Goal: Task Accomplishment & Management: Manage account settings

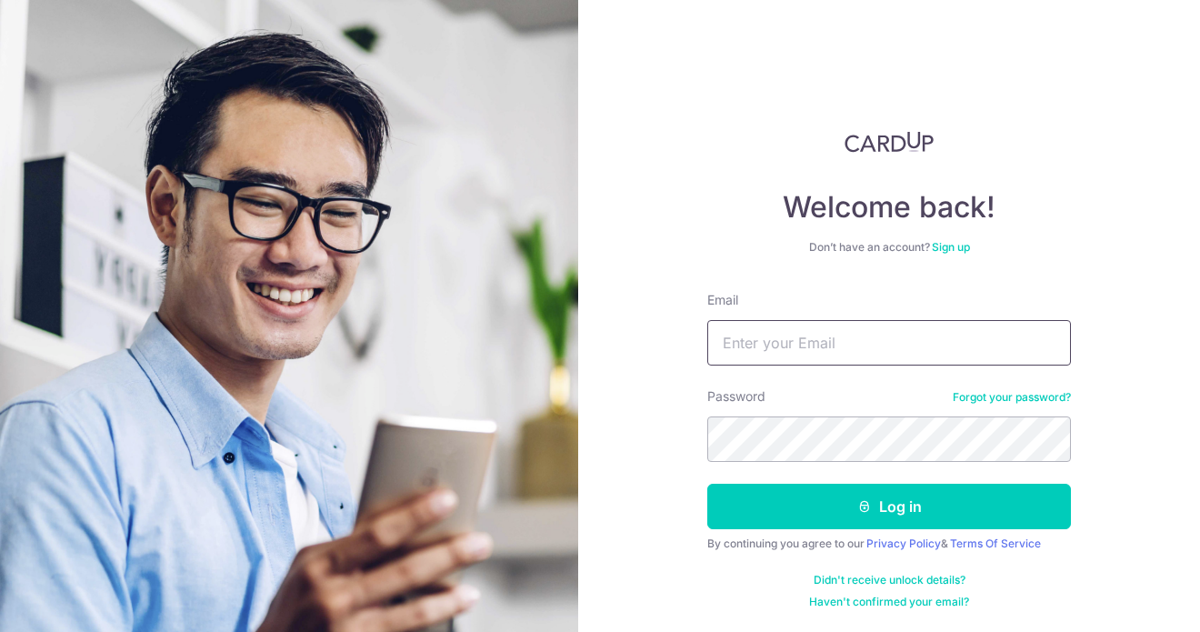
click at [778, 334] on input "Email" at bounding box center [890, 342] width 364 height 45
type input "[EMAIL_ADDRESS][DOMAIN_NAME]"
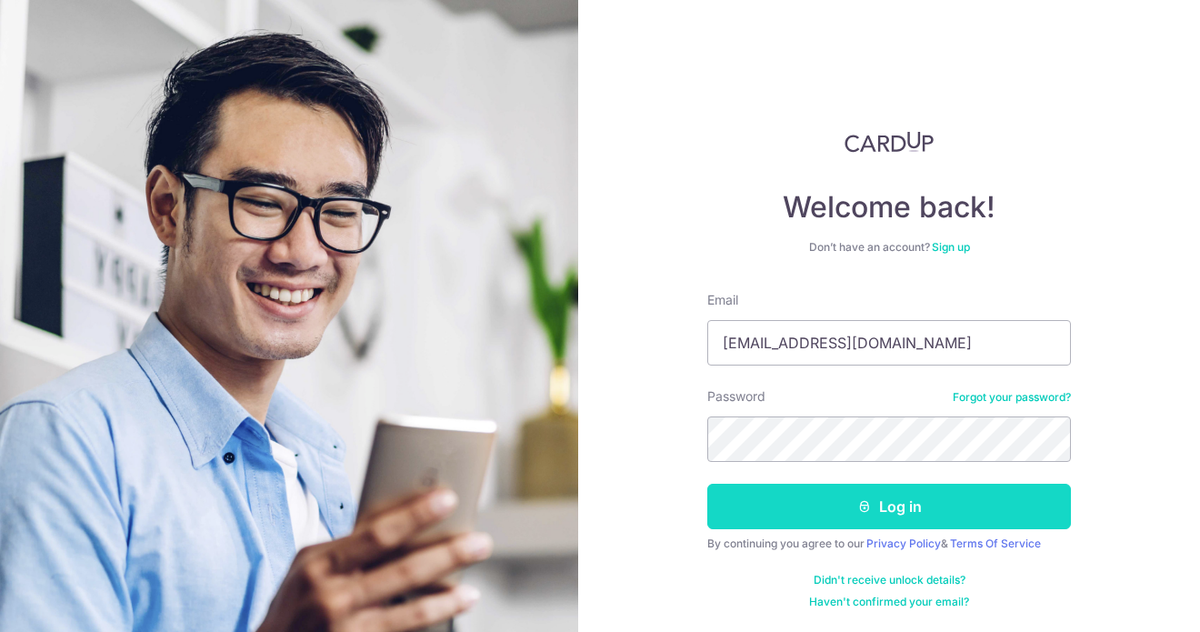
click at [899, 501] on button "Log in" at bounding box center [890, 506] width 364 height 45
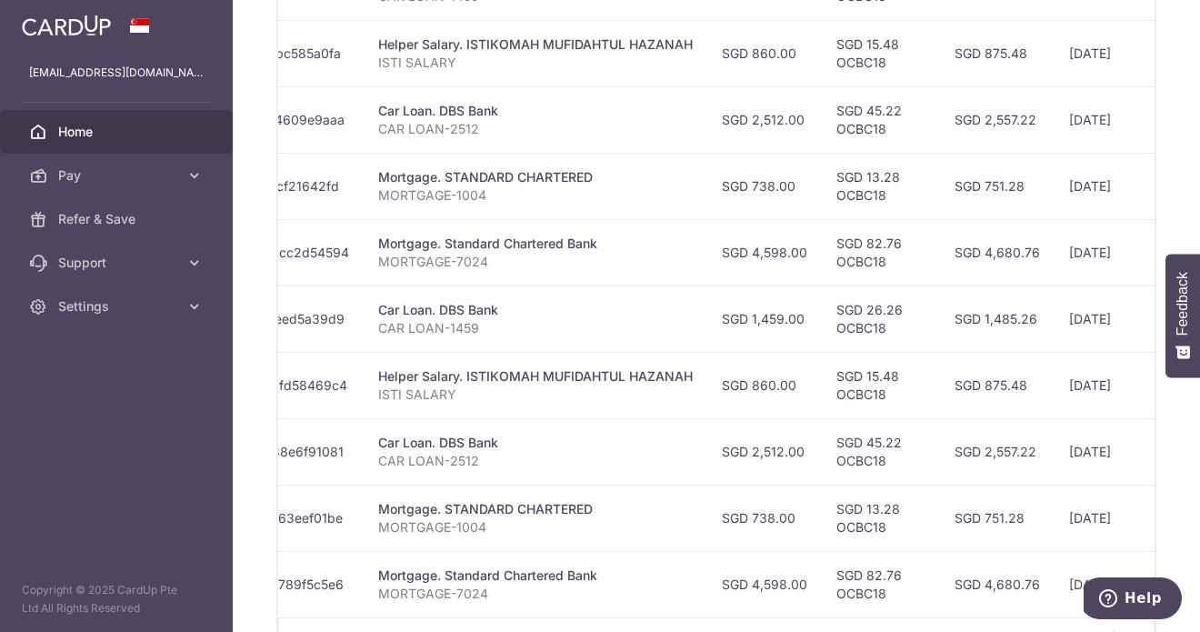
scroll to position [0, 336]
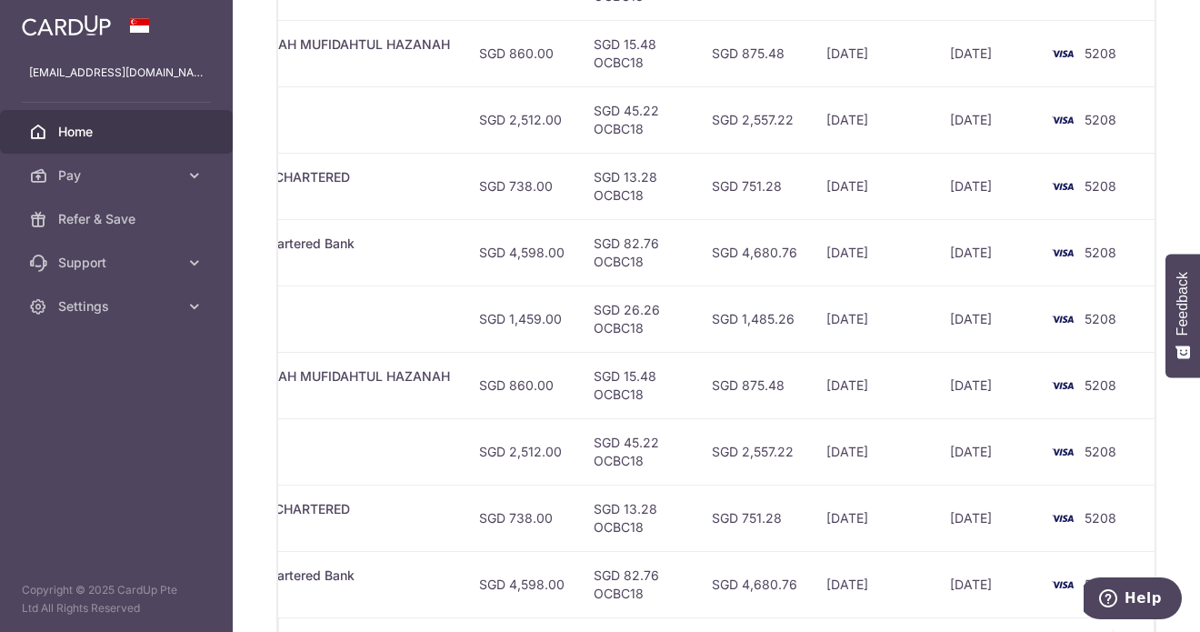
drag, startPoint x: 783, startPoint y: 613, endPoint x: 13, endPoint y: 3, distance: 982.7
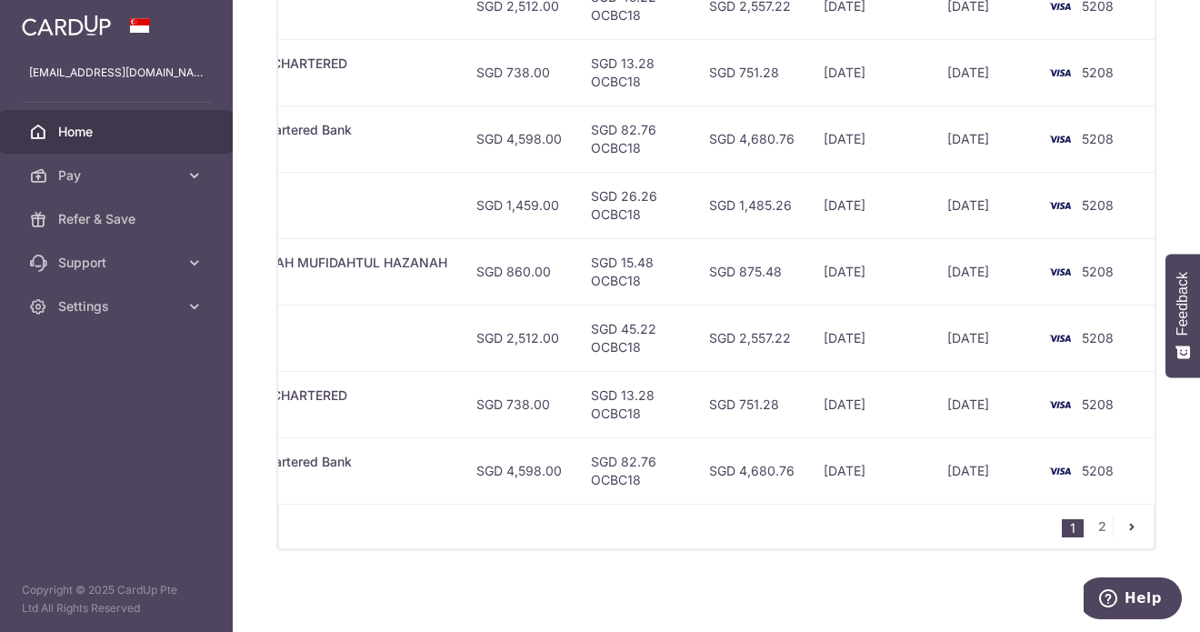
scroll to position [778, 0]
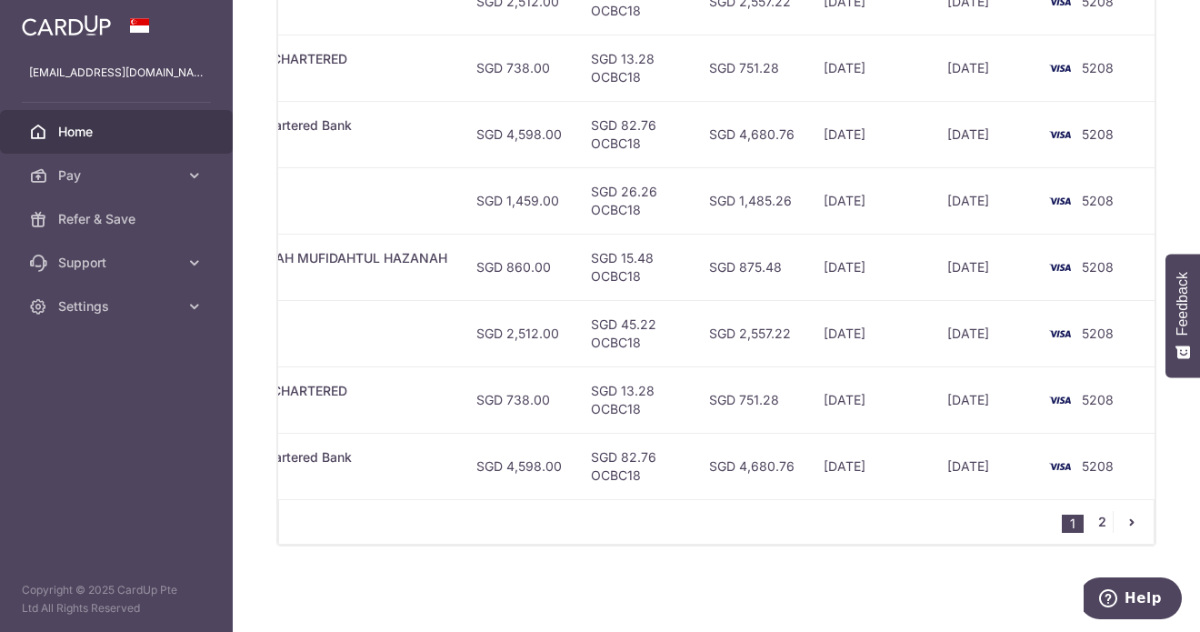
click at [1095, 523] on link "2" at bounding box center [1102, 522] width 22 height 22
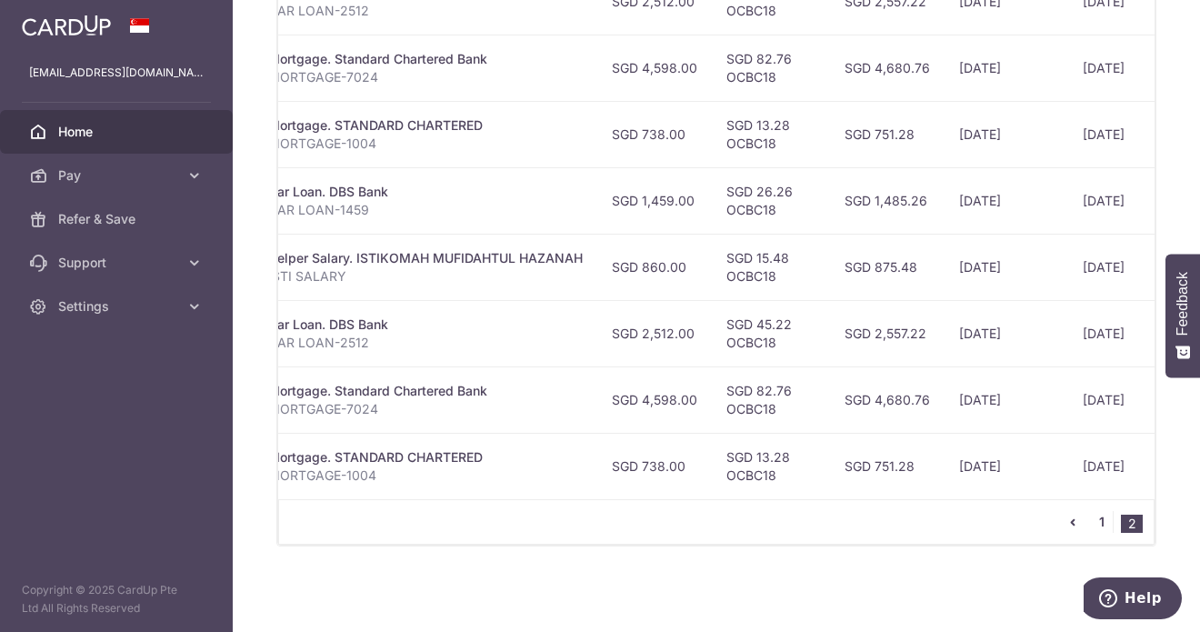
click at [1091, 525] on link "1" at bounding box center [1102, 522] width 22 height 22
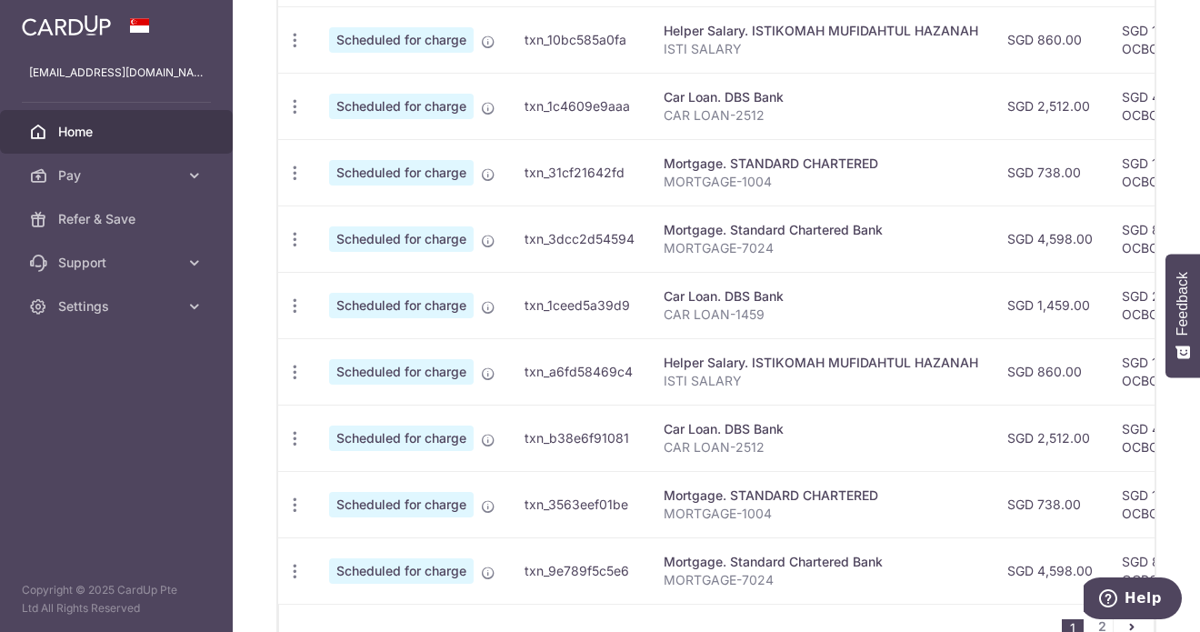
scroll to position [687, 0]
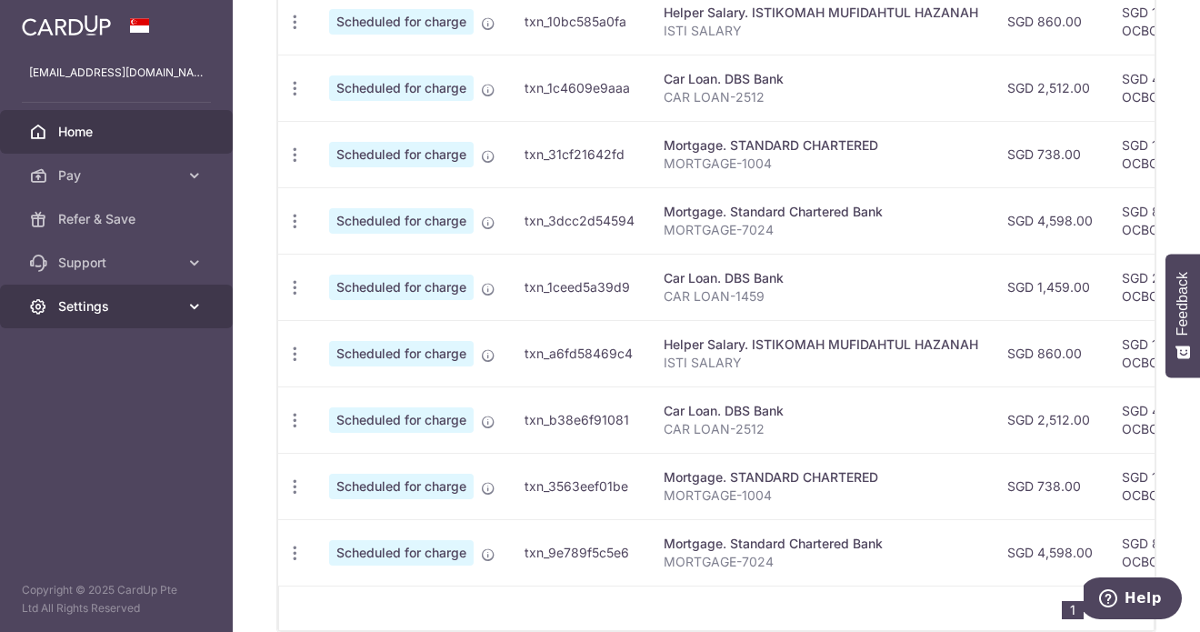
click at [146, 312] on span "Settings" at bounding box center [118, 306] width 120 height 18
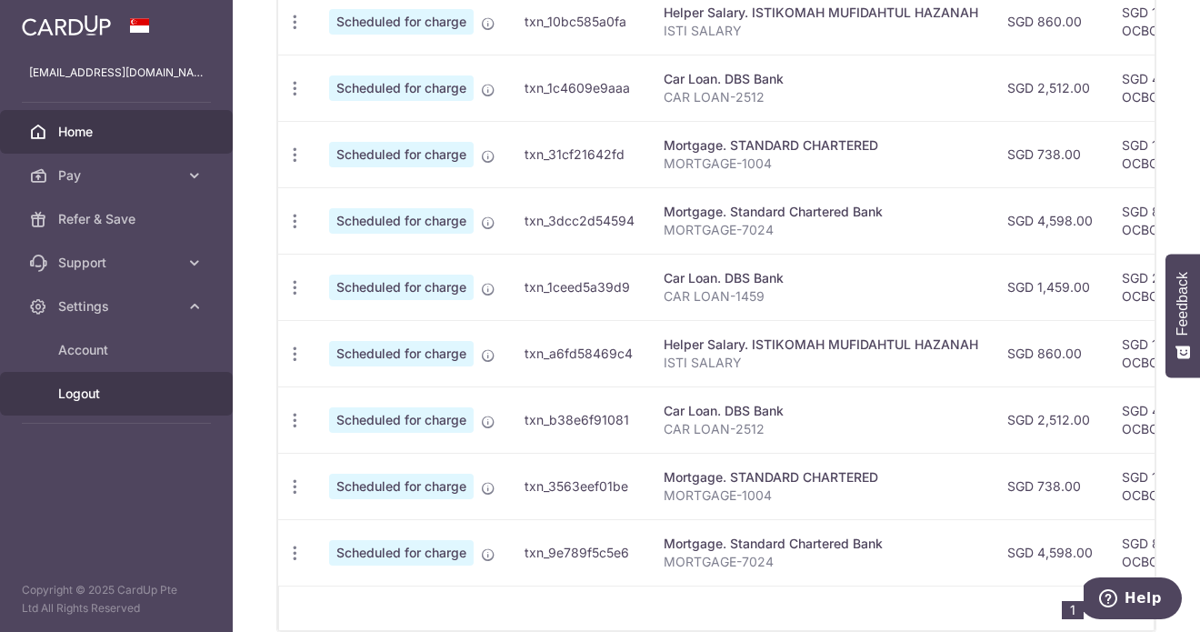
click at [74, 400] on span "Logout" at bounding box center [118, 394] width 120 height 18
